Goal: Task Accomplishment & Management: Use online tool/utility

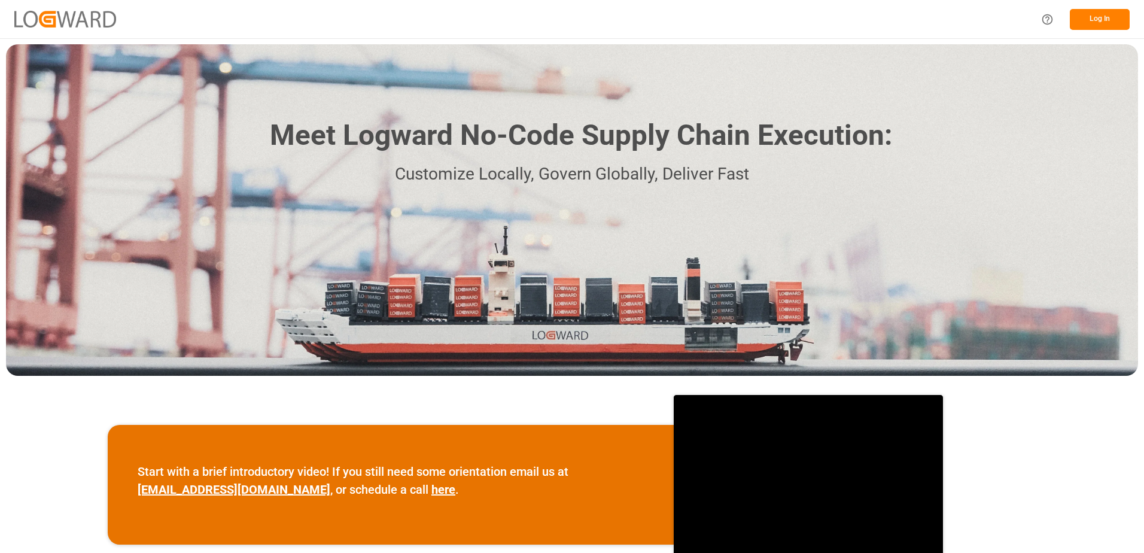
click at [1099, 16] on button "Log In" at bounding box center [1100, 19] width 60 height 21
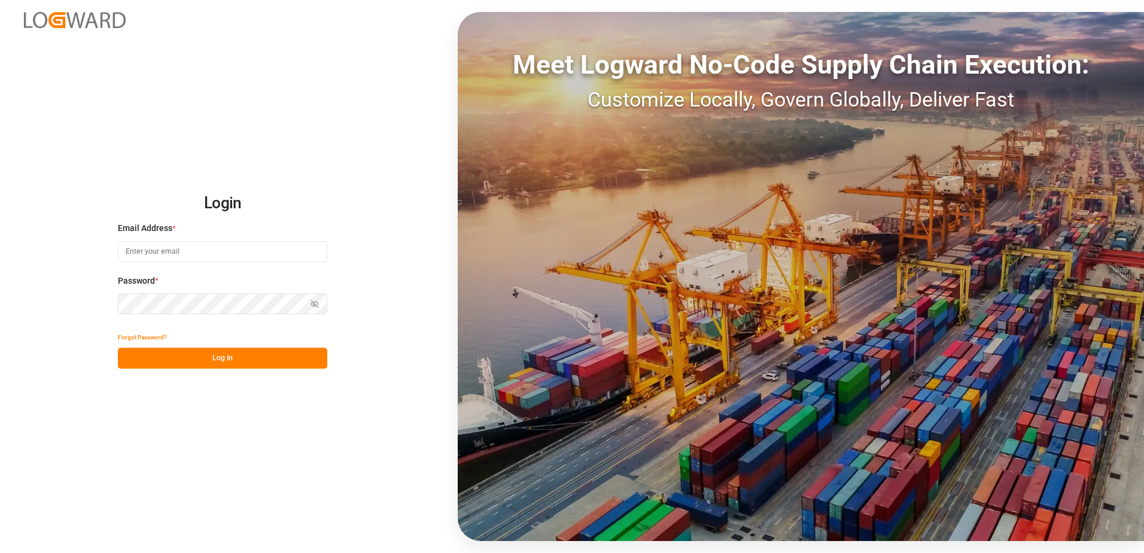
click at [171, 250] on input at bounding box center [222, 251] width 209 height 21
type input "[PERSON_NAME][EMAIL_ADDRESS][DOMAIN_NAME]"
click at [113, 303] on div "Login Email Address * [EMAIL_ADDRESS][DOMAIN_NAME] Password * Show password For…" at bounding box center [572, 276] width 1144 height 553
click at [127, 356] on button "Log In" at bounding box center [222, 358] width 209 height 21
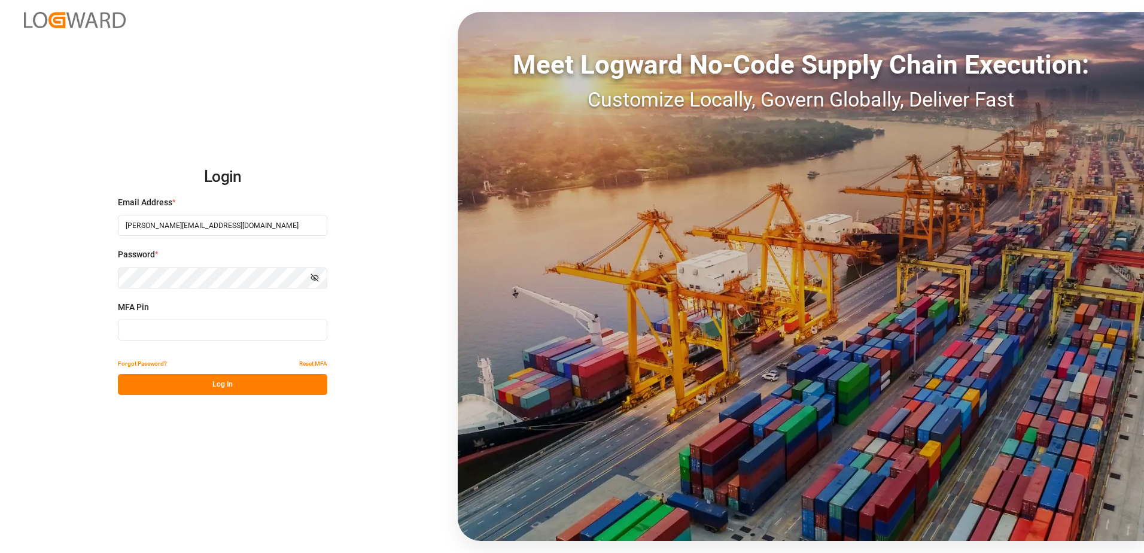
click at [138, 329] on input at bounding box center [222, 330] width 209 height 21
type input "531514"
click at [224, 385] on button "Log In" at bounding box center [222, 384] width 209 height 21
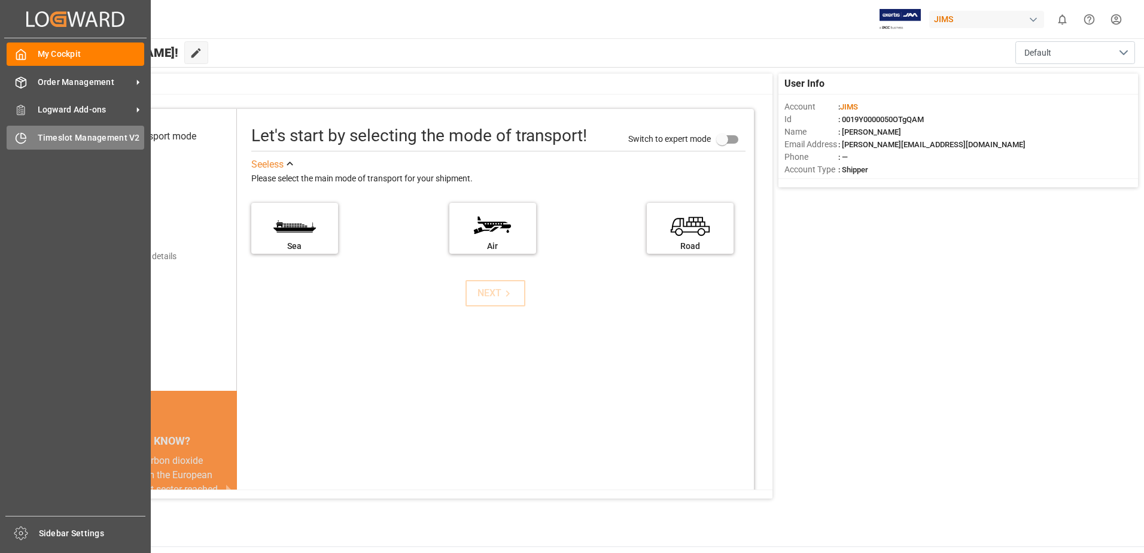
click at [89, 136] on span "Timeslot Management V2" at bounding box center [91, 138] width 107 height 13
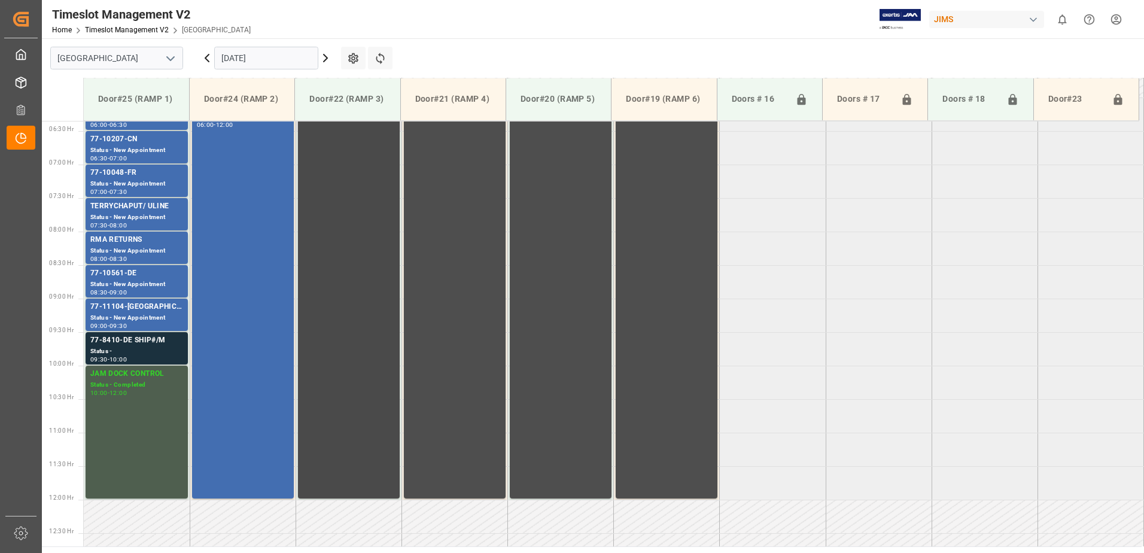
scroll to position [448, 0]
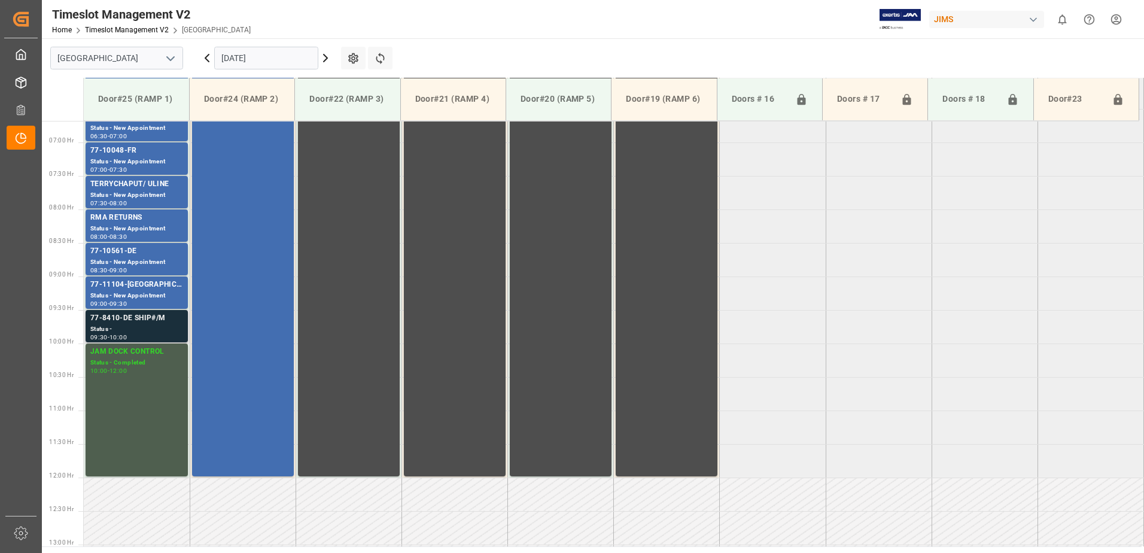
click at [146, 323] on div "77-8410-DE SHIP#/M" at bounding box center [136, 318] width 93 height 12
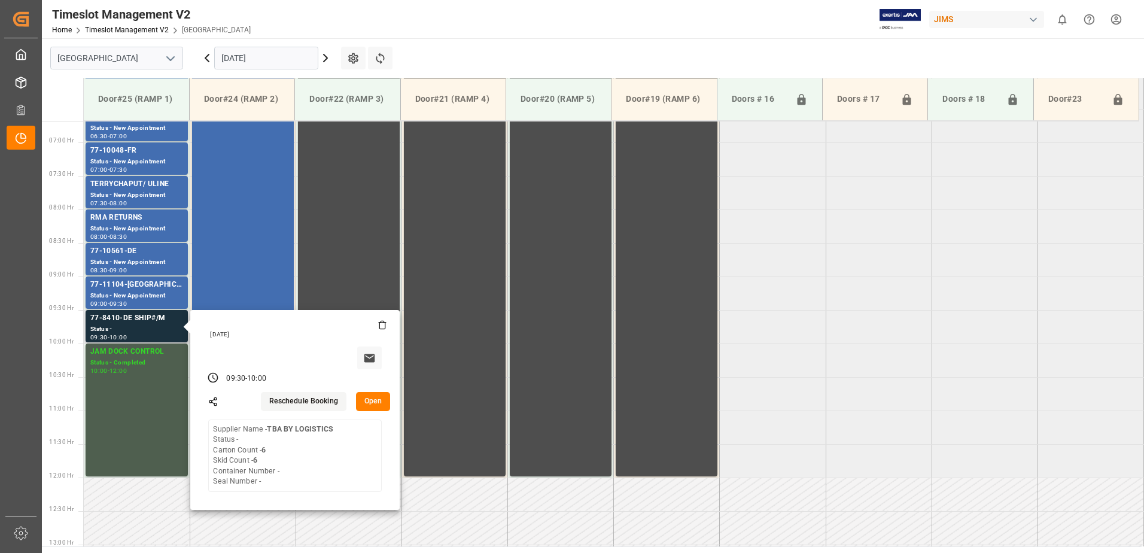
click at [372, 399] on button "Open" at bounding box center [373, 401] width 35 height 19
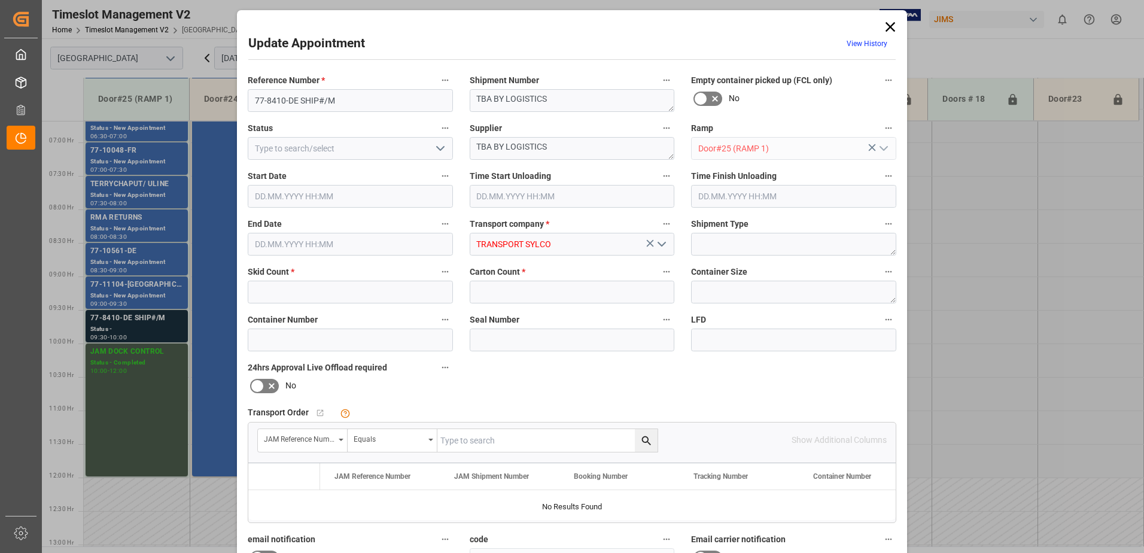
type input "6"
type input "[DATE] 09:30"
type input "[DATE] 10:00"
type input "[DATE] 16:15"
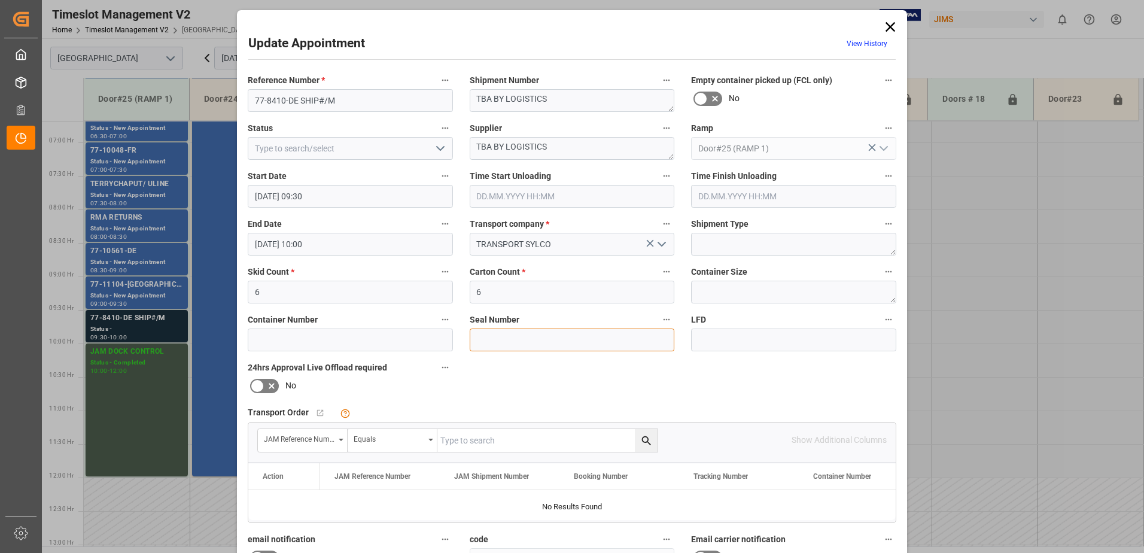
click at [484, 341] on input at bounding box center [572, 340] width 205 height 23
type input "7"
click at [492, 441] on input "text" at bounding box center [548, 440] width 220 height 23
type input "77-8410-de"
click at [645, 441] on icon "search button" at bounding box center [646, 440] width 9 height 9
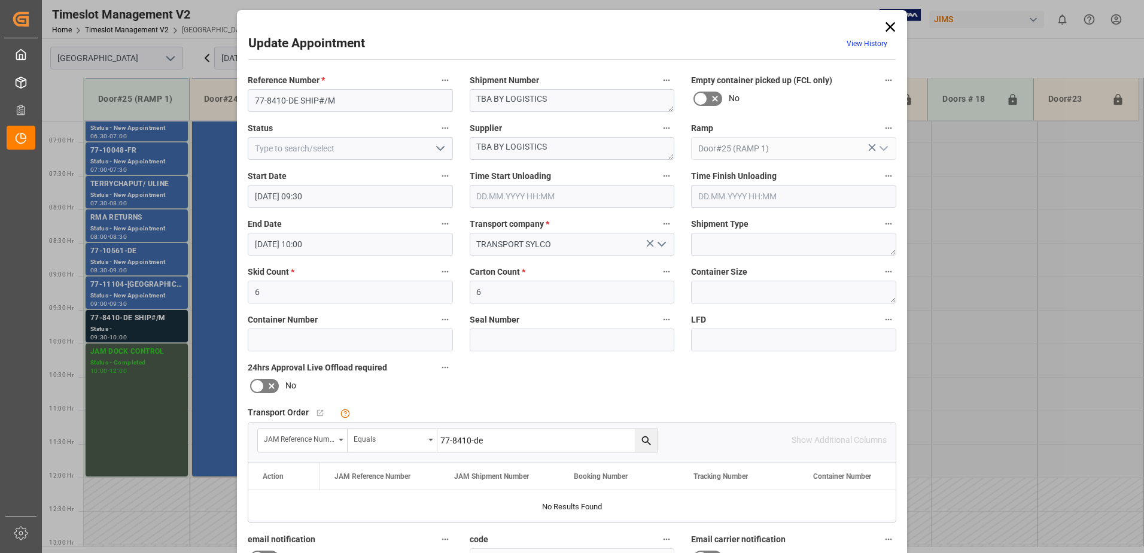
click at [888, 28] on icon at bounding box center [891, 27] width 10 height 10
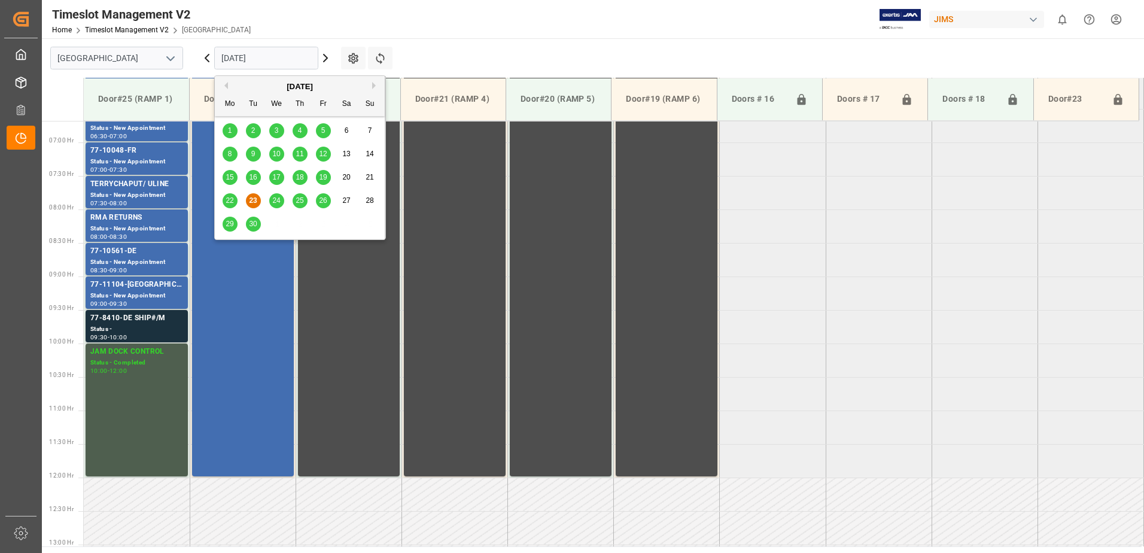
click at [280, 59] on input "[DATE]" at bounding box center [266, 58] width 104 height 23
click at [278, 201] on span "24" at bounding box center [276, 200] width 8 height 8
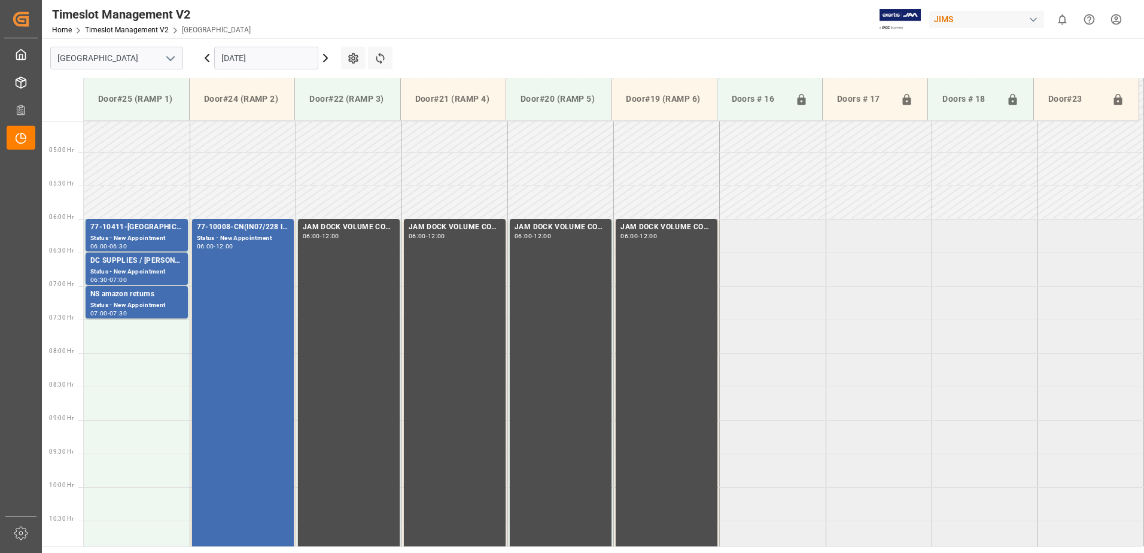
scroll to position [328, 0]
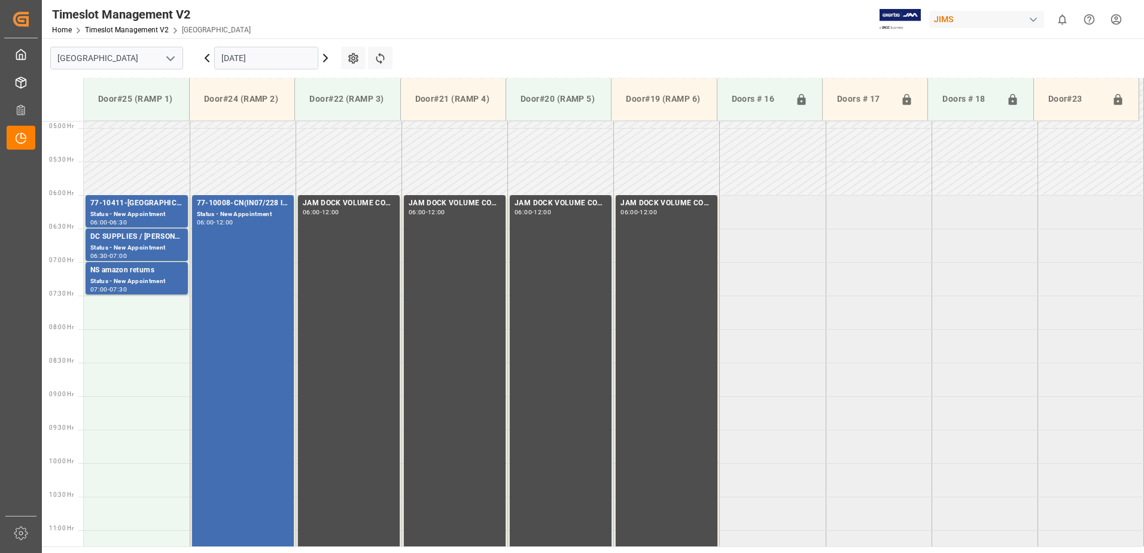
click at [281, 58] on input "[DATE]" at bounding box center [266, 58] width 104 height 23
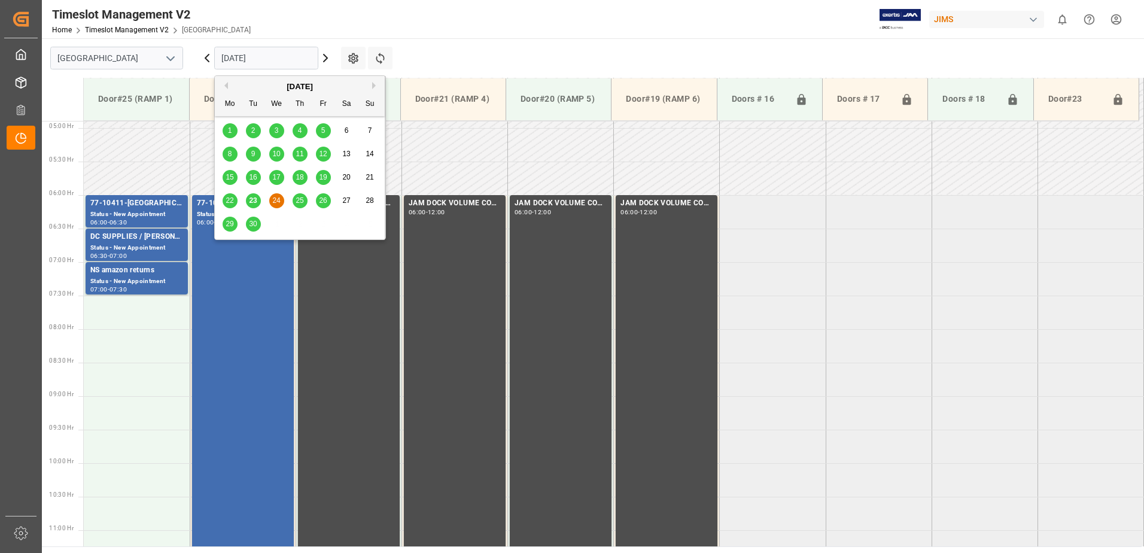
click at [299, 200] on span "25" at bounding box center [300, 200] width 8 height 8
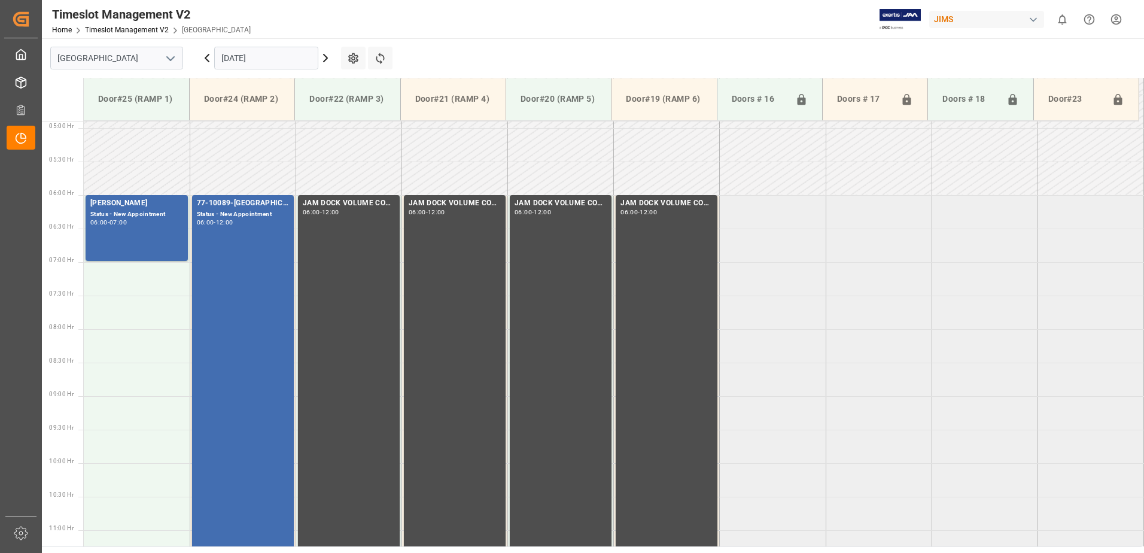
click at [287, 59] on input "[DATE]" at bounding box center [266, 58] width 104 height 23
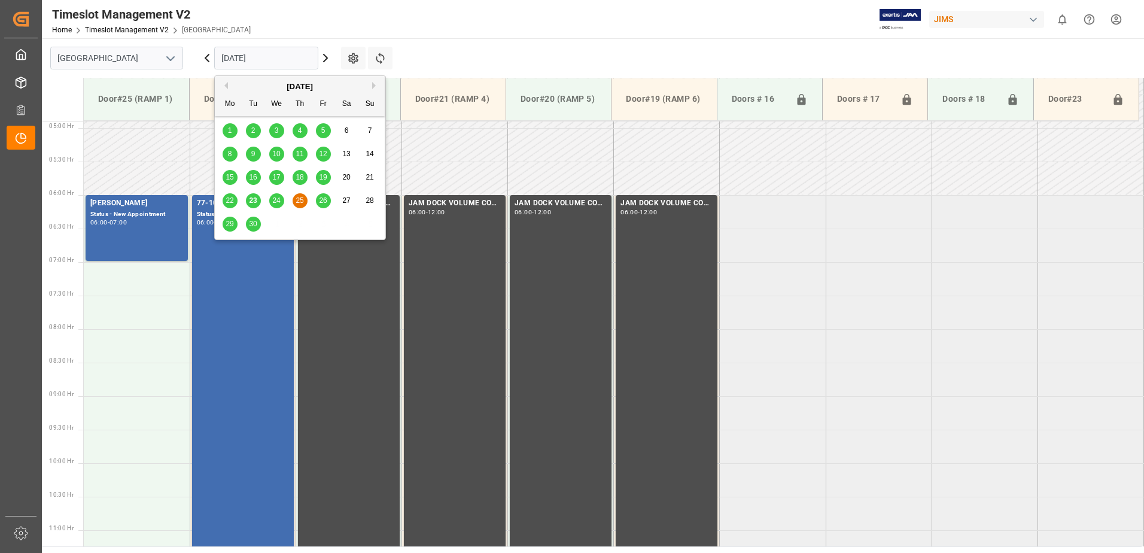
click at [324, 203] on span "26" at bounding box center [323, 200] width 8 height 8
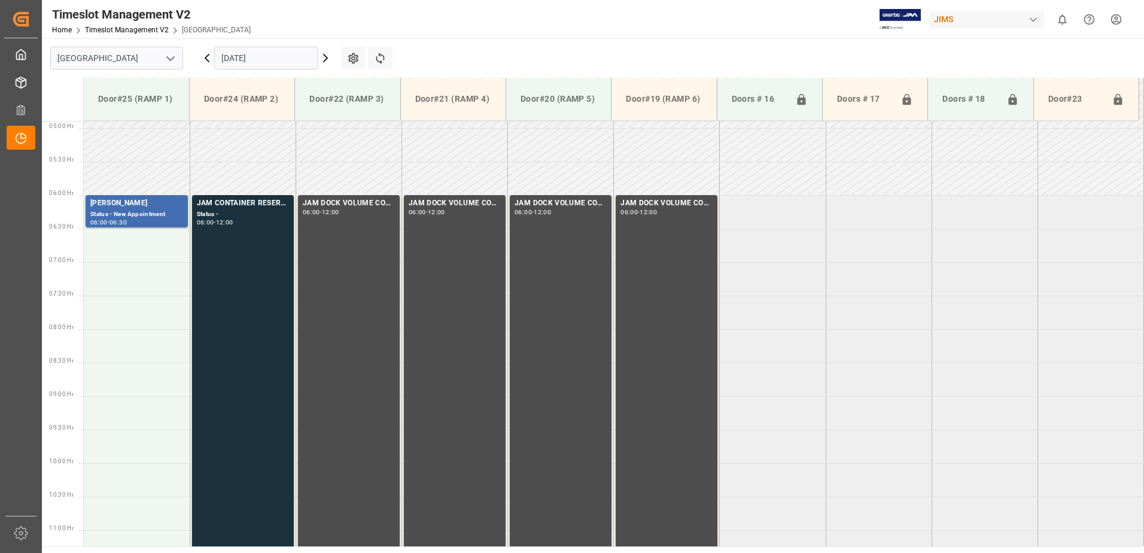
click at [294, 56] on input "[DATE]" at bounding box center [266, 58] width 104 height 23
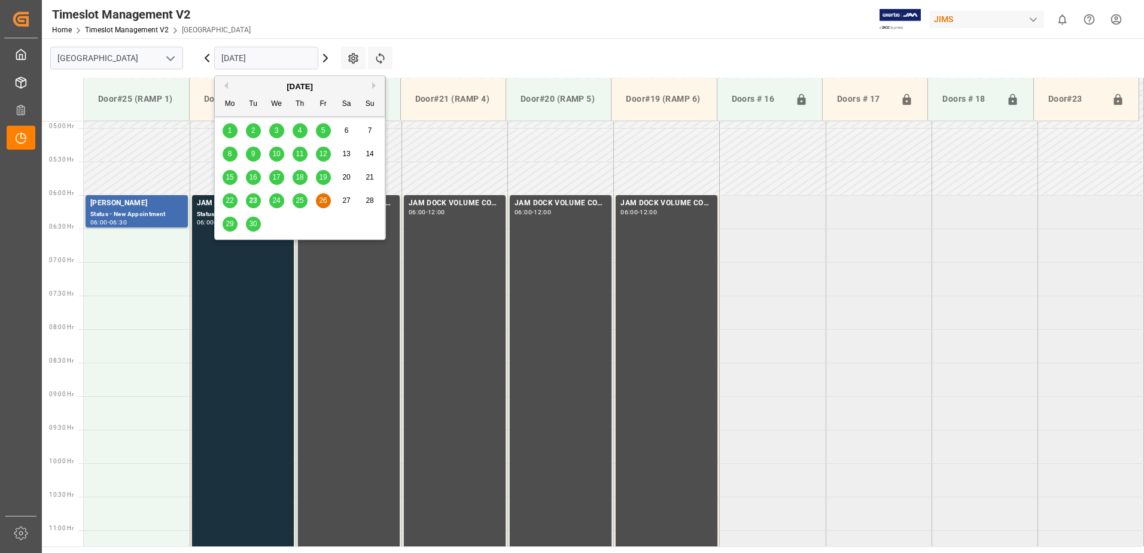
click at [229, 226] on span "29" at bounding box center [230, 224] width 8 height 8
click at [272, 60] on input "[DATE]" at bounding box center [266, 58] width 104 height 23
click at [251, 222] on span "30" at bounding box center [253, 224] width 8 height 8
click at [283, 59] on input "[DATE]" at bounding box center [266, 58] width 104 height 23
click at [303, 201] on span "25" at bounding box center [300, 200] width 8 height 8
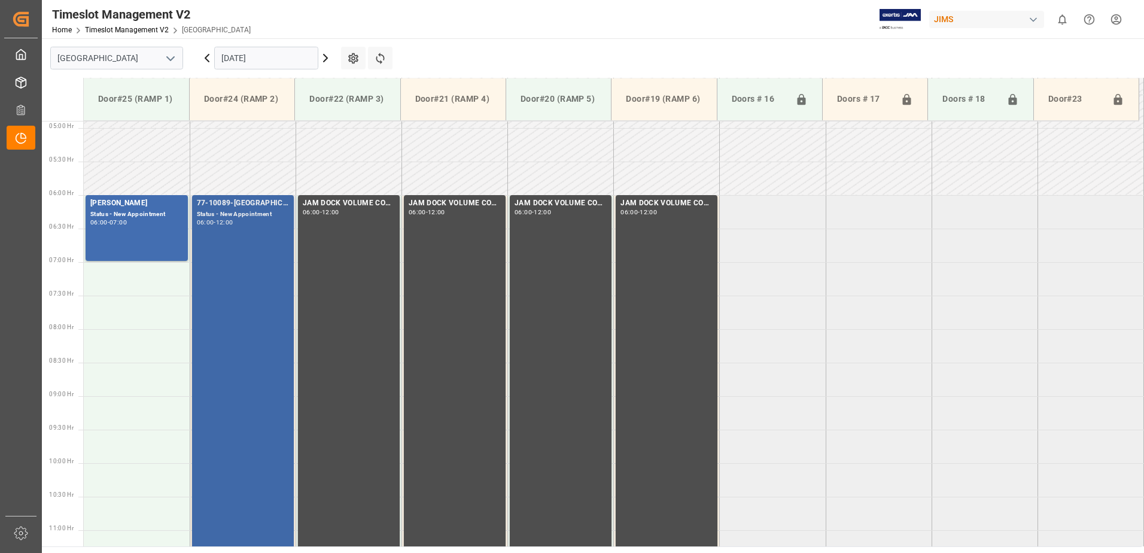
click at [257, 270] on div "77-10089-GB(IN01/76 lines) Status - New Appointment 06:00 - 12:00" at bounding box center [243, 396] width 92 height 396
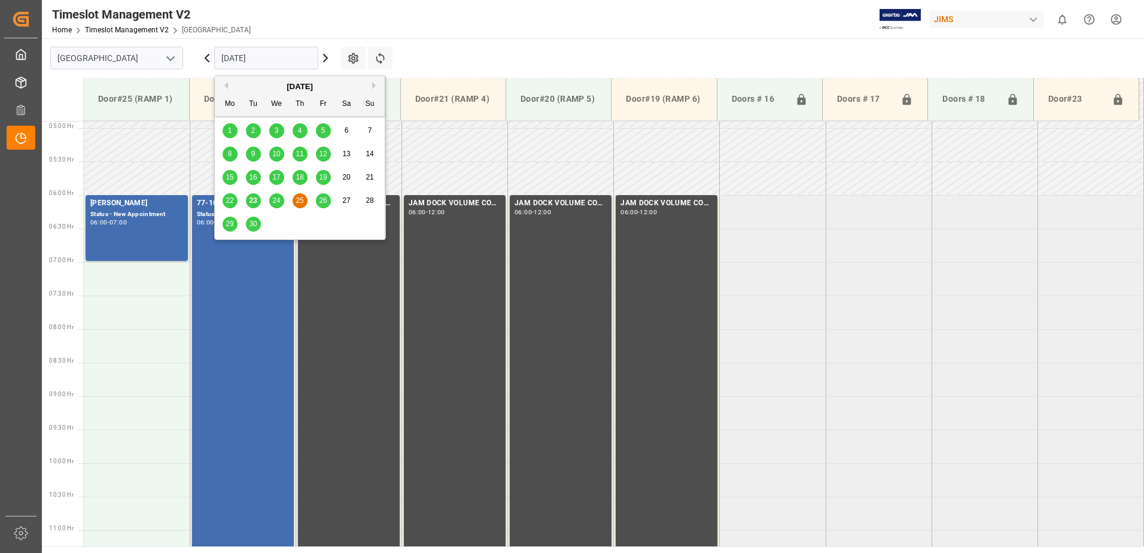
click at [279, 57] on input "[DATE]" at bounding box center [266, 58] width 104 height 23
click at [278, 199] on span "24" at bounding box center [276, 200] width 8 height 8
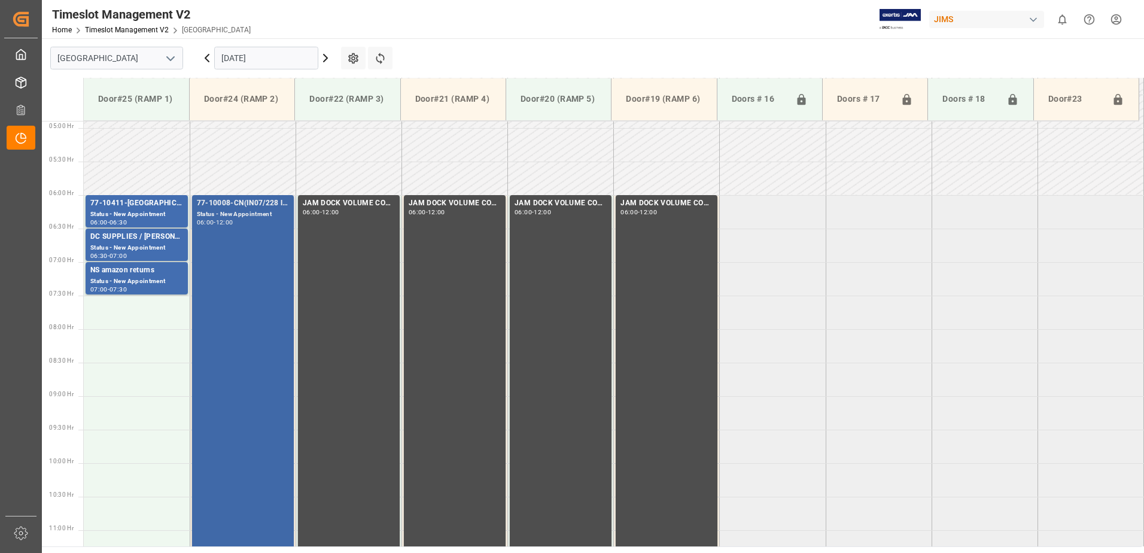
click at [250, 281] on div "77-10008-CN(IN07/228 lines) Status - New Appointment 06:00 - 12:00" at bounding box center [243, 396] width 92 height 396
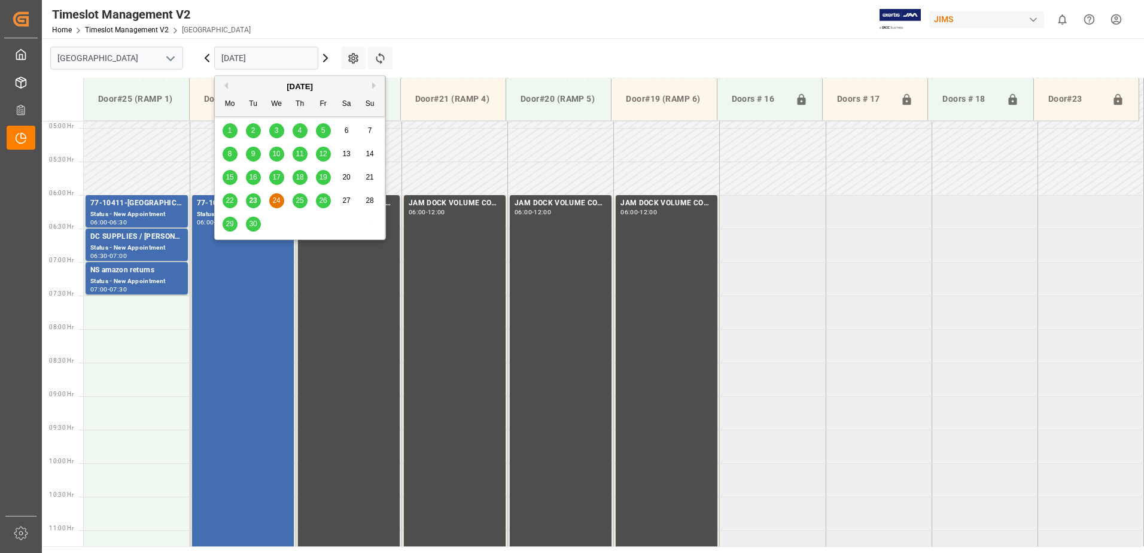
click at [279, 60] on input "[DATE]" at bounding box center [266, 58] width 104 height 23
click at [253, 198] on span "23" at bounding box center [253, 200] width 8 height 8
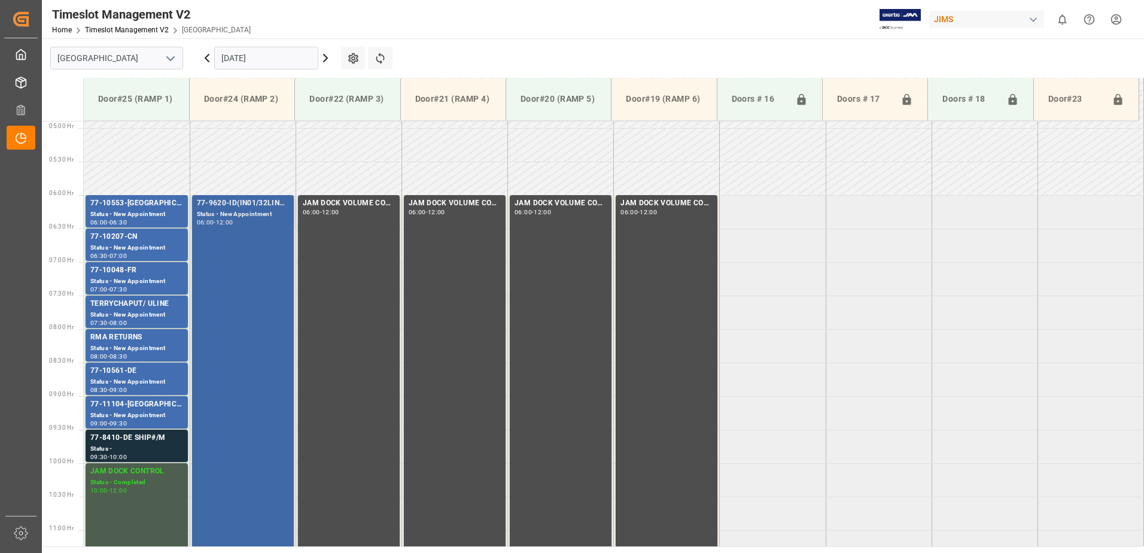
click at [247, 276] on div "77-9620-ID(IN01/32LINES) Status - New Appointment 06:00 - 12:00" at bounding box center [243, 396] width 92 height 396
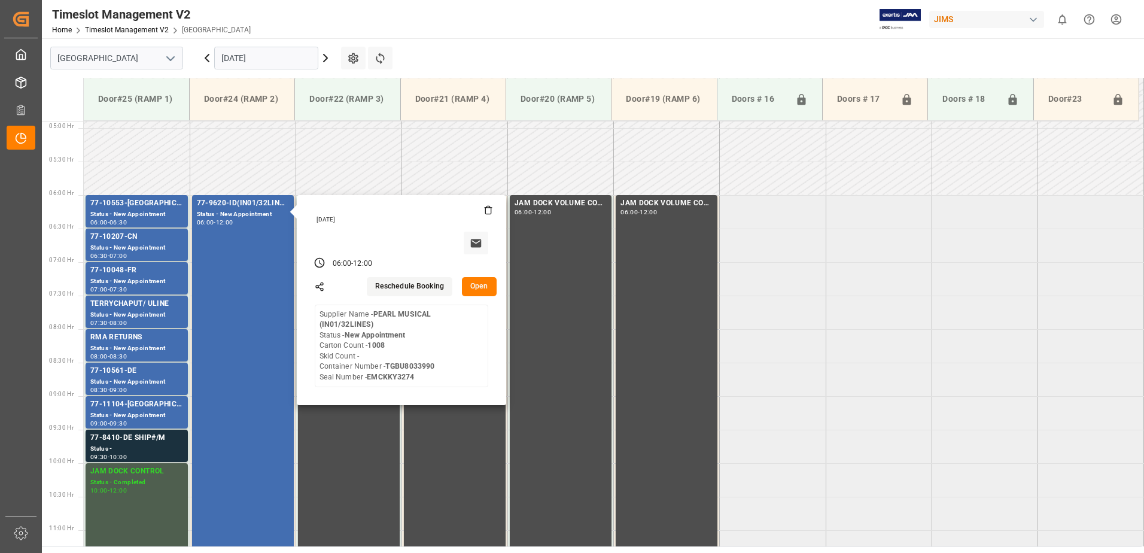
click at [280, 56] on input "[DATE]" at bounding box center [266, 58] width 104 height 23
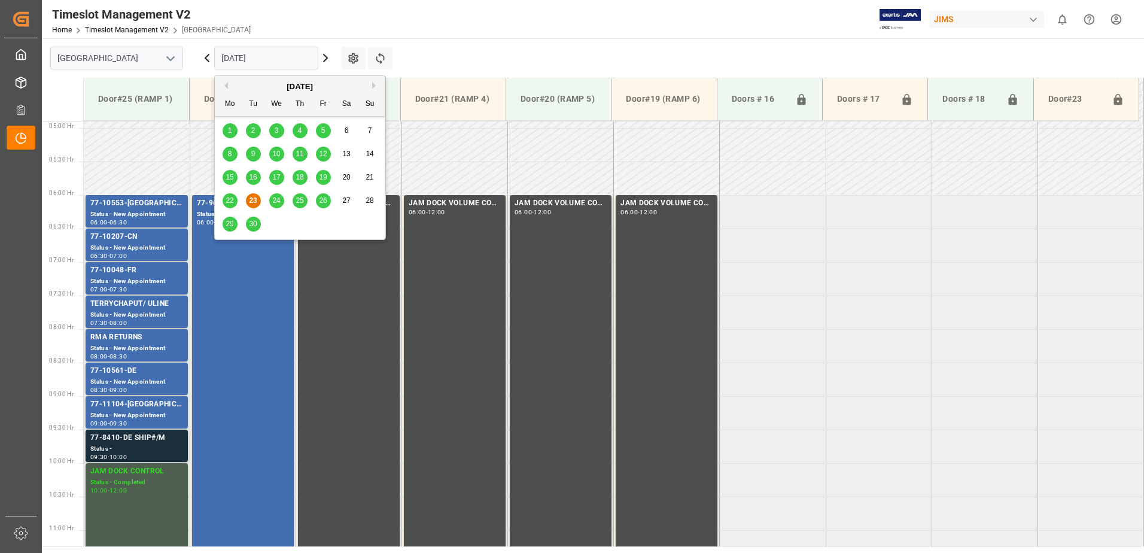
click at [147, 445] on div "Status -" at bounding box center [136, 449] width 93 height 10
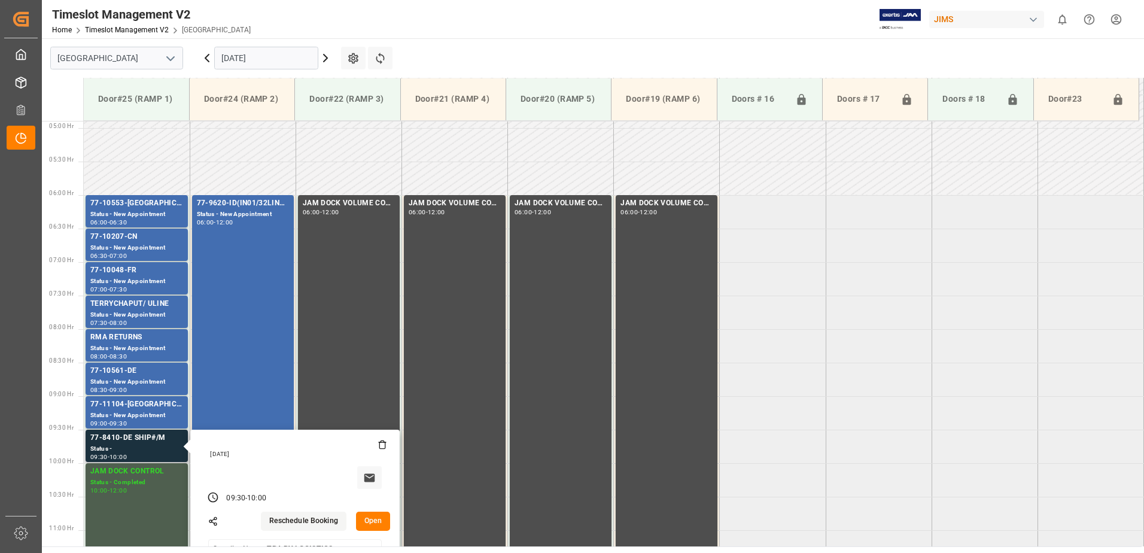
click at [373, 522] on button "Open" at bounding box center [373, 521] width 35 height 19
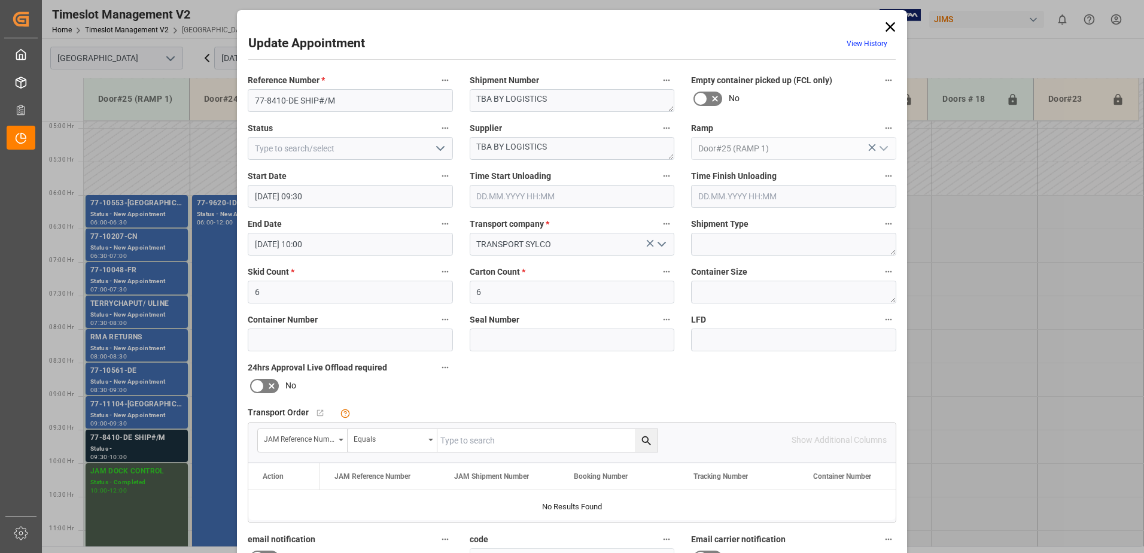
click at [889, 28] on icon at bounding box center [891, 27] width 10 height 10
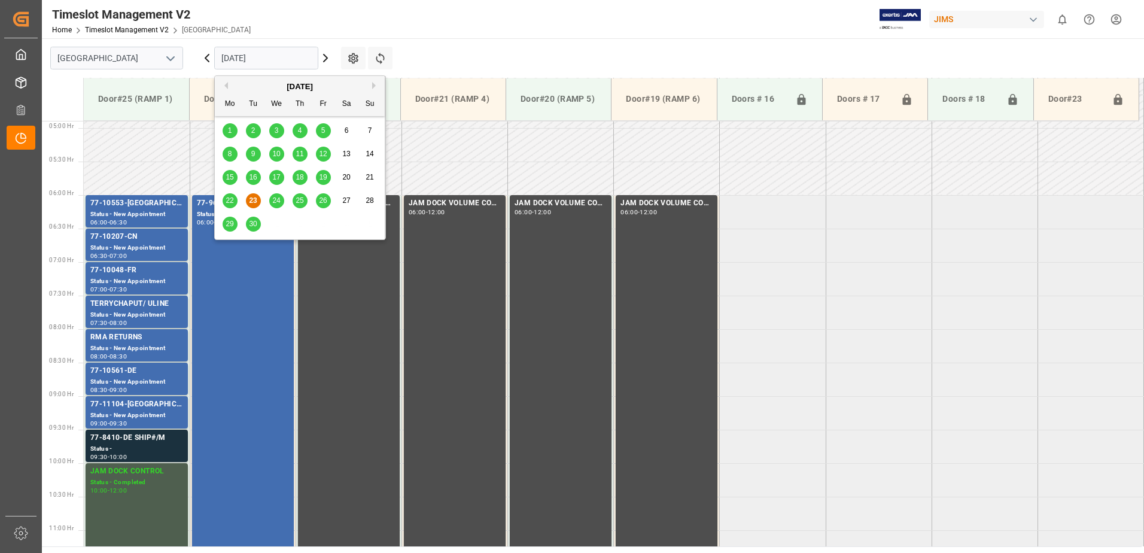
click at [290, 60] on input "[DATE]" at bounding box center [266, 58] width 104 height 23
click at [324, 205] on span "26" at bounding box center [323, 200] width 8 height 8
